Goal: Use online tool/utility: Utilize a website feature to perform a specific function

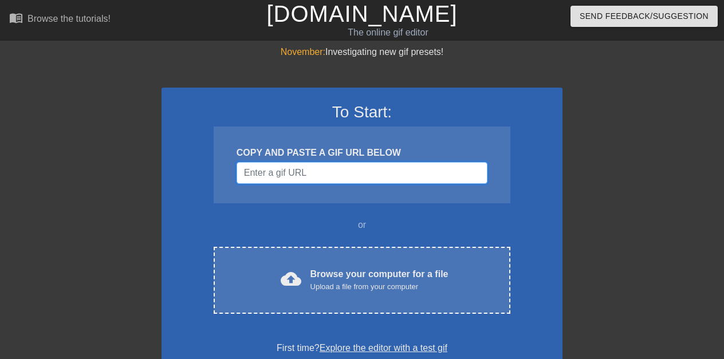
click at [330, 172] on input "Username" at bounding box center [361, 173] width 251 height 22
paste input "data:image/jpeg;base64,/9j/4AAQSkZJRgABAQAAAQABAAD/2wCEAAkGBwgHBgkIBwgKCgkLDRYP…"
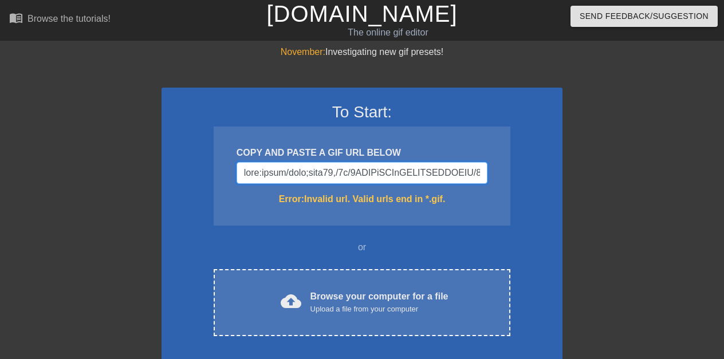
scroll to position [0, 67014]
type input "data:image/jpeg;base64,/9j/4AAQSkZJRgABAQAAAQABAAD/2wCEAAkGBwgHBgkIBwgKCgkLDRYP…"
click at [330, 172] on input "Username" at bounding box center [361, 173] width 251 height 22
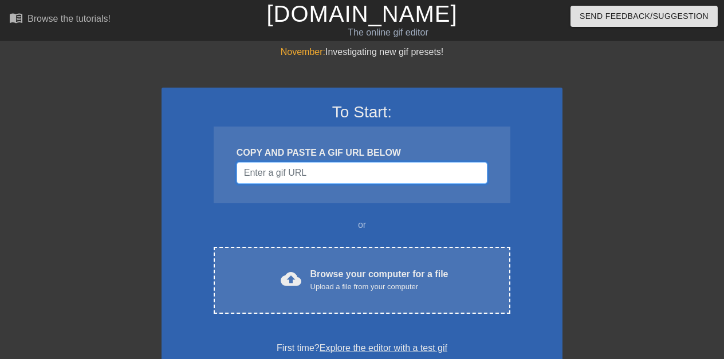
paste input "data:image/jpeg;base64,/9j/4AAQSkZJRgABAQAAAQABAAD/2wCEAAkGBwgHBgkIBwgKCgkLDRYP…"
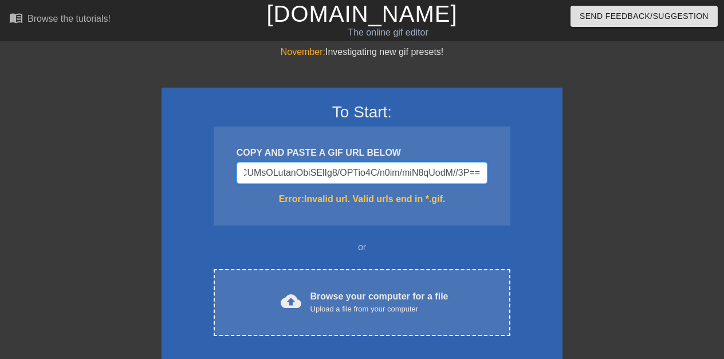
type input "data:image/jpeg;base64,/9j/4AAQSkZJRgABAQAAAQABAAD/2wCEAAkGBwgHBgkIBwgKCgkLDRYP…"
click at [330, 172] on input "Username" at bounding box center [361, 173] width 251 height 22
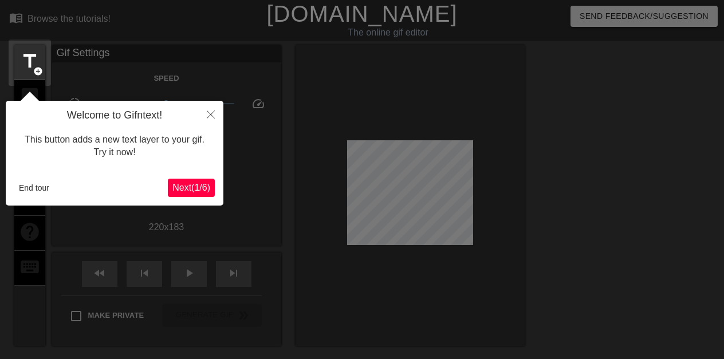
scroll to position [28, 0]
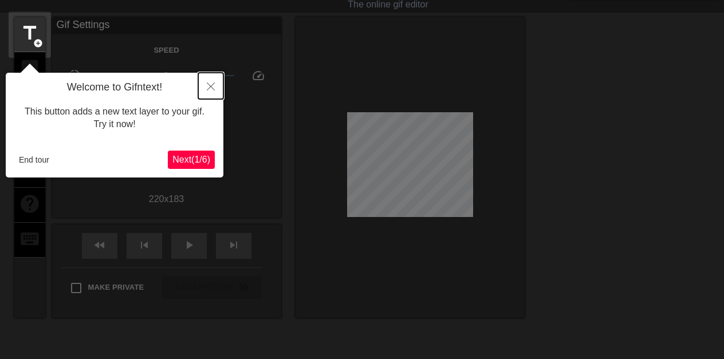
click at [208, 84] on icon "Close" at bounding box center [211, 86] width 8 height 8
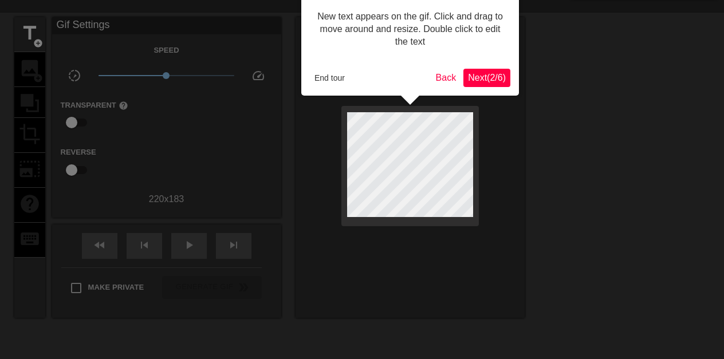
scroll to position [0, 0]
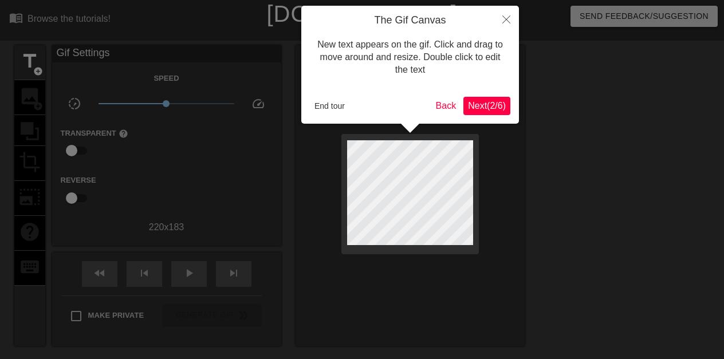
click at [377, 18] on h4 "The Gif Canvas" at bounding box center [410, 20] width 200 height 13
click at [326, 104] on button "End tour" at bounding box center [330, 105] width 40 height 17
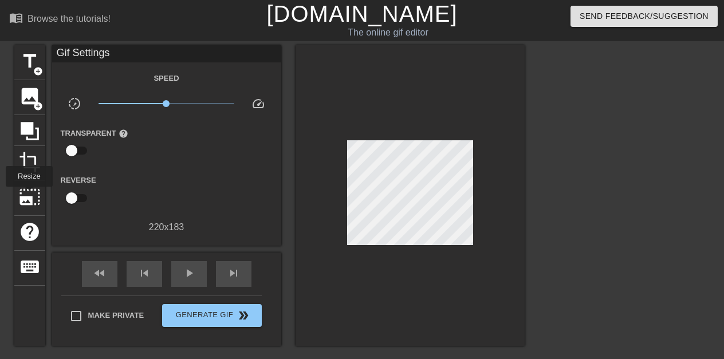
click at [29, 195] on span "photo_size_select_large" at bounding box center [30, 197] width 22 height 22
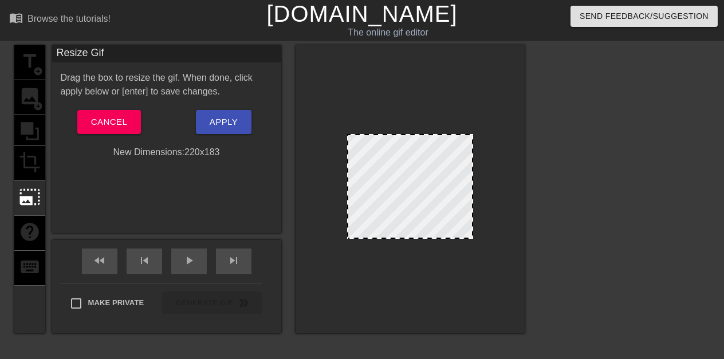
click at [165, 147] on div "New Dimensions: 220 x 183" at bounding box center [166, 152] width 229 height 14
click at [29, 195] on span "photo_size_select_large" at bounding box center [30, 197] width 22 height 22
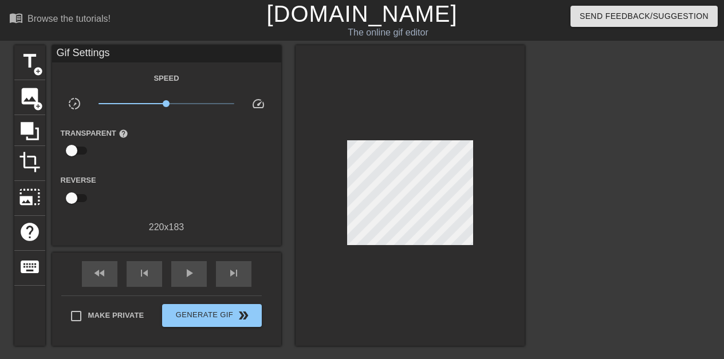
click at [183, 147] on div "Transparent help" at bounding box center [166, 144] width 229 height 36
click at [139, 269] on span "skip_previous" at bounding box center [144, 273] width 14 height 14
click at [29, 125] on icon at bounding box center [30, 131] width 18 height 18
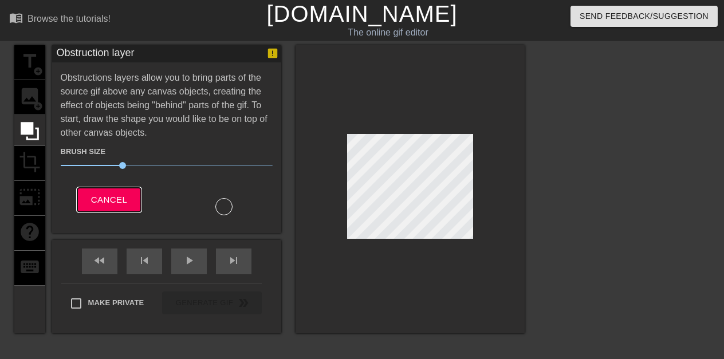
click at [106, 195] on span "Cancel" at bounding box center [109, 199] width 36 height 15
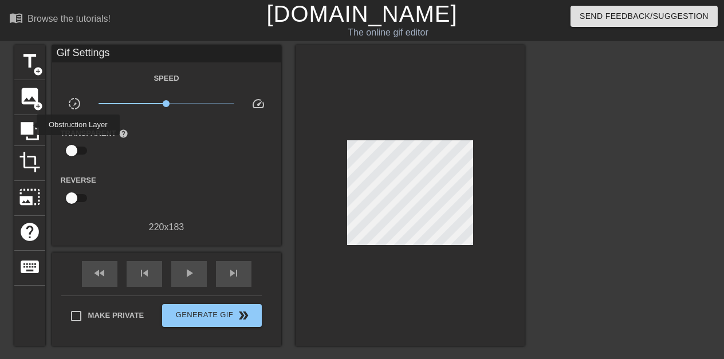
click at [29, 125] on icon at bounding box center [30, 131] width 18 height 18
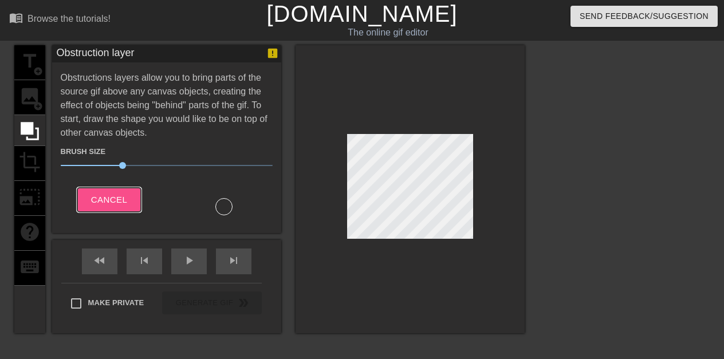
click at [106, 195] on span "Cancel" at bounding box center [109, 199] width 36 height 15
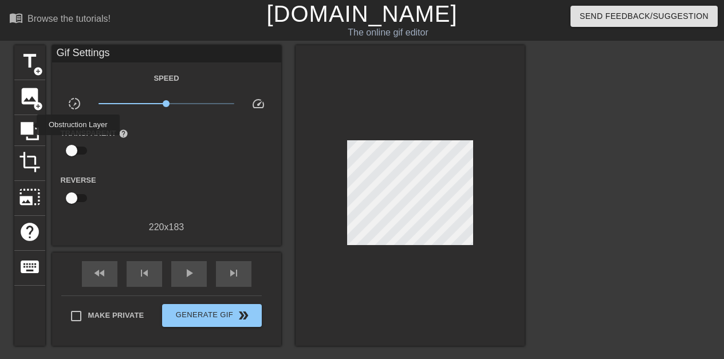
click at [29, 125] on icon at bounding box center [30, 131] width 18 height 18
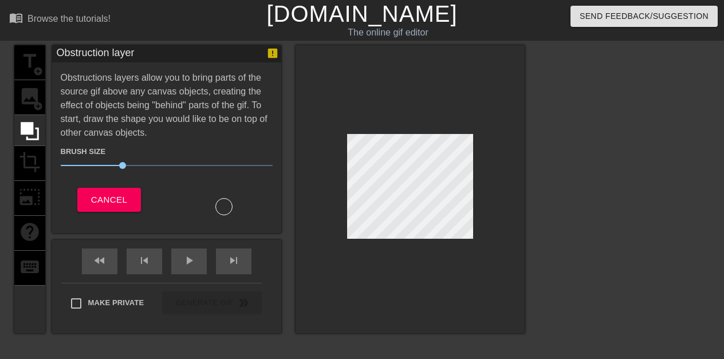
click at [29, 195] on div "title add_circle image add_circle crop photo_size_select_large help keyboard" at bounding box center [29, 189] width 31 height 288
click at [106, 195] on span "Cancel" at bounding box center [109, 199] width 36 height 15
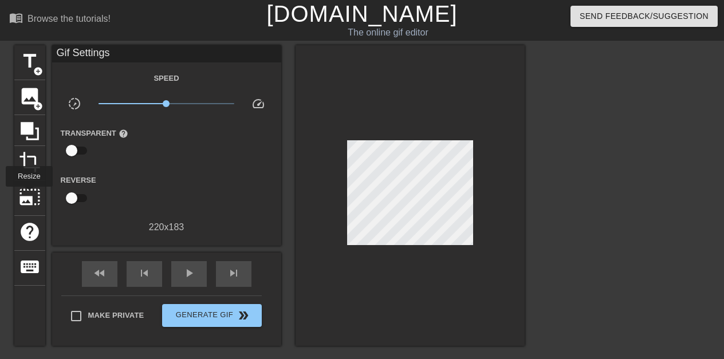
click at [29, 195] on span "photo_size_select_large" at bounding box center [30, 197] width 22 height 22
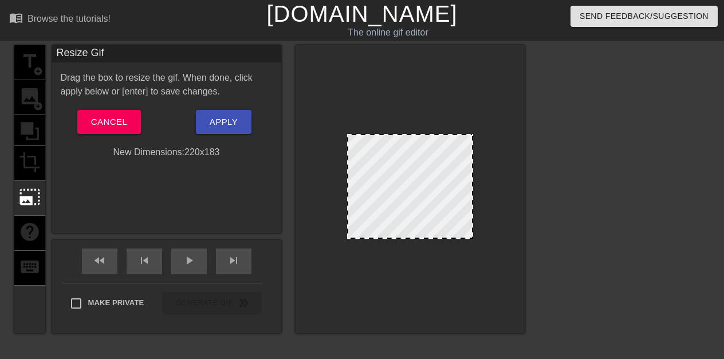
drag, startPoint x: 473, startPoint y: 234, endPoint x: 513, endPoint y: 265, distance: 50.6
click at [513, 265] on div at bounding box center [409, 189] width 229 height 288
click at [106, 116] on span "Cancel" at bounding box center [109, 122] width 36 height 15
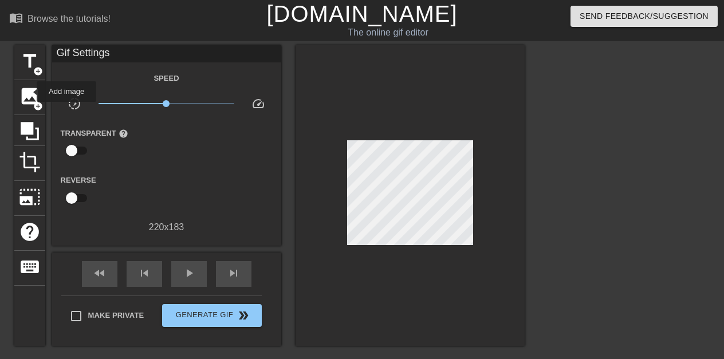
click at [29, 92] on span "image" at bounding box center [30, 96] width 22 height 22
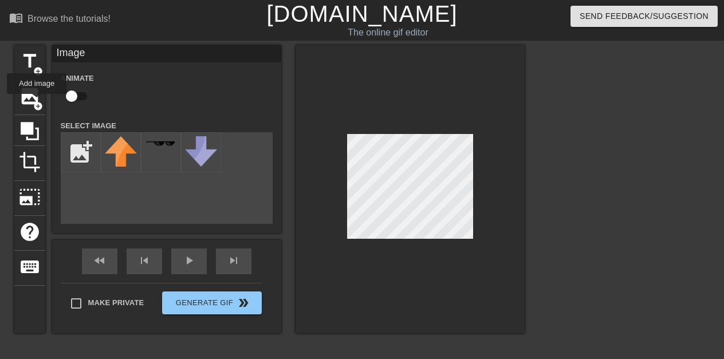
click at [37, 102] on span "add_circle" at bounding box center [38, 106] width 10 height 10
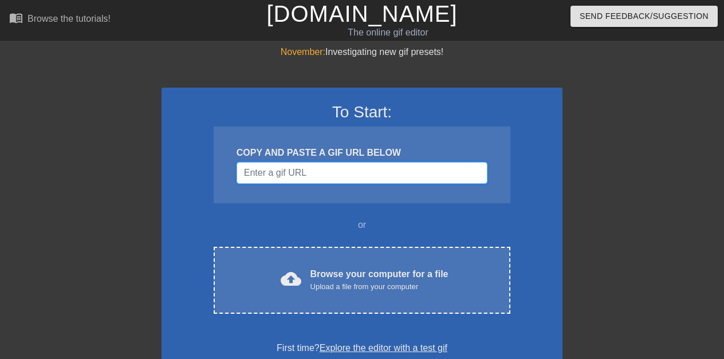
click at [330, 172] on input "Username" at bounding box center [361, 173] width 251 height 22
paste input "data:image/jpeg;base64,/9j/4AAQSkZJRgABAQAAAQABAAD/2wCEAAkGBwgHBgkIBwgKCgkLDRYP…"
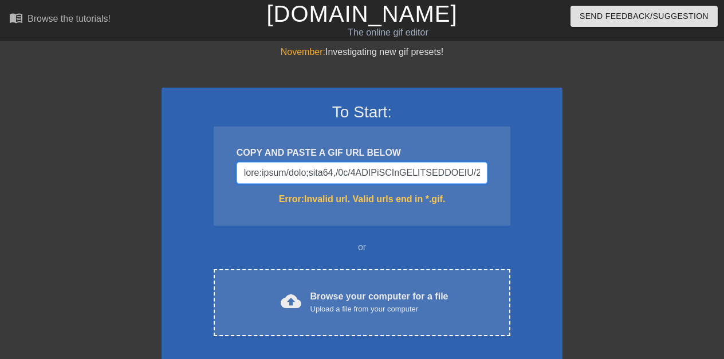
scroll to position [0, 67014]
type input "data:image/jpeg;base64,/9j/4AAQSkZJRgABAQAAAQABAAD/2wCEAAkGBwgHBgkIBwgKCgkLDRYP…"
click at [330, 172] on input "Username" at bounding box center [361, 173] width 251 height 22
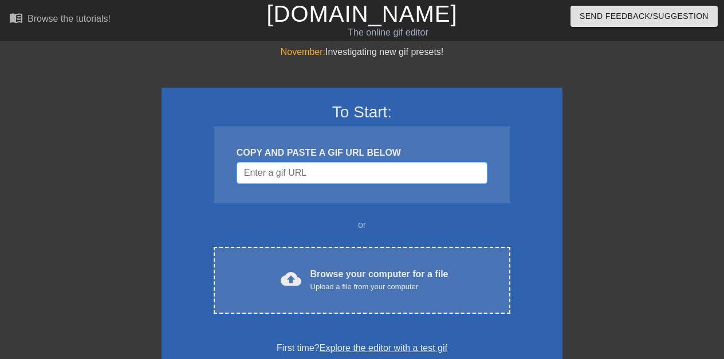
paste input "data:image/jpeg;base64,/9j/4AAQSkZJRgABAQAAAQABAAD/2wCEAAkGBxMTEhUTExMVFRUXGRgX…"
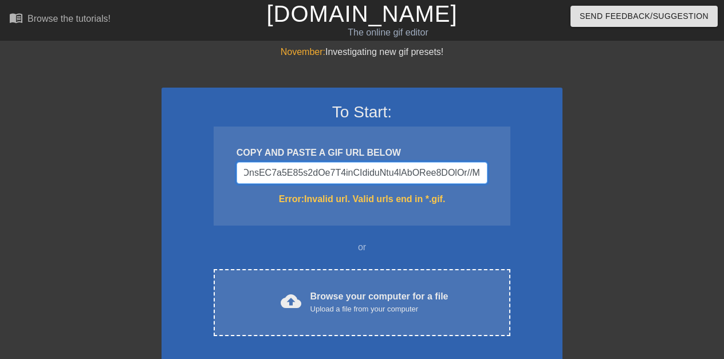
type input "data:image/jpeg;base64,/9j/4AAQSkZJRgABAQAAAQABAAD/2wCEAAkGBxMTEhUTExMVFRUXGRgX…"
click at [330, 172] on input "Username" at bounding box center [361, 173] width 251 height 22
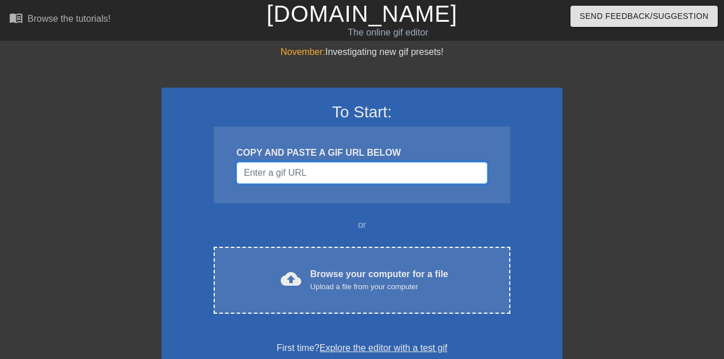
paste input "data:image/jpeg;base64,/9j/4AAQSkZJRgABAQAAAQABAAD/2wCEAAkGBxMSEhUTExIVFRUVGBUX…"
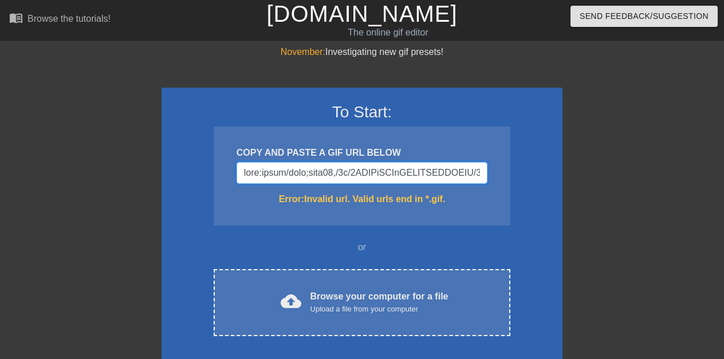
scroll to position [0, 25115]
type input "data:image/jpeg;base64,/9j/4AAQSkZJRgABAQAAAQABAAD/2wCEAAkGBxMSEhUTExIVFRUVGBUX…"
click at [330, 172] on input "Username" at bounding box center [361, 173] width 251 height 22
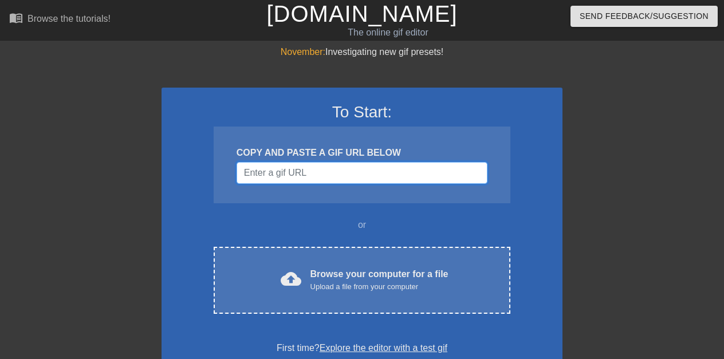
paste input "https://media2.giphy.com/media/IQF90tVlBIByw/giphy.webp"
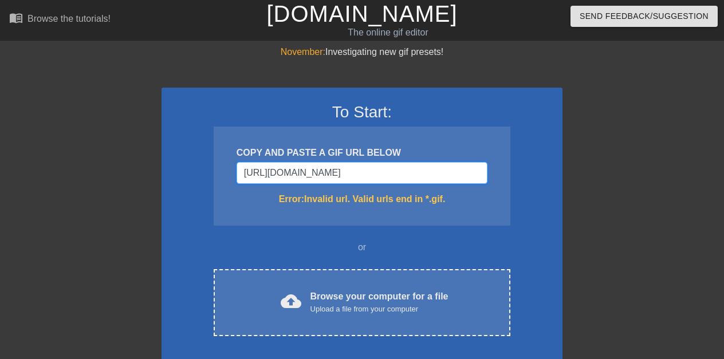
type input "https://media2.giphy.com/media/IQF90tVlBIByw/giphy.webp"
